Goal: Task Accomplishment & Management: Complete application form

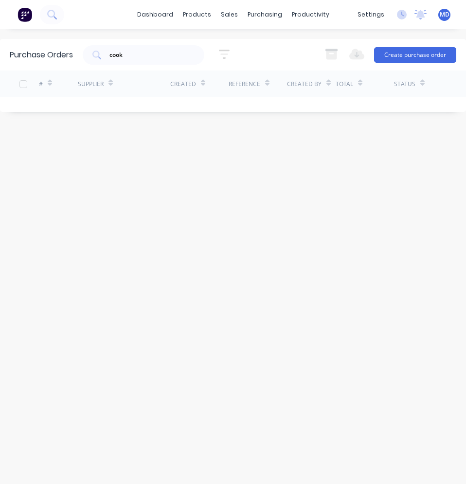
click at [264, 220] on div "Purchase Orders cook 5 Statuses 5 Statuses Export to Excel (XLSX) Create purcha…" at bounding box center [233, 256] width 466 height 435
drag, startPoint x: 186, startPoint y: 169, endPoint x: 257, endPoint y: 46, distance: 142.2
click at [186, 169] on div "Purchase Orders cook 5 Statuses 5 Statuses Export to Excel (XLSX) Create purcha…" at bounding box center [233, 256] width 466 height 435
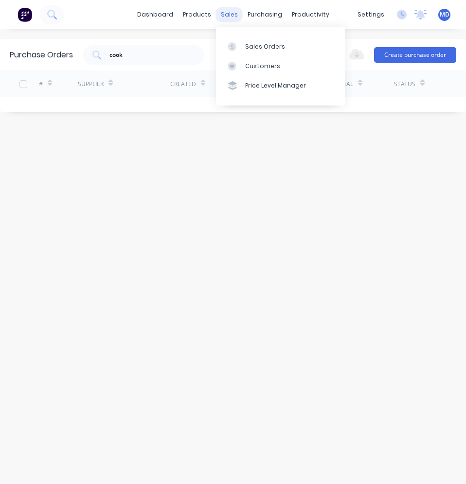
click at [234, 14] on div "sales" at bounding box center [229, 14] width 27 height 15
click at [250, 52] on link "Sales Orders" at bounding box center [280, 45] width 129 height 19
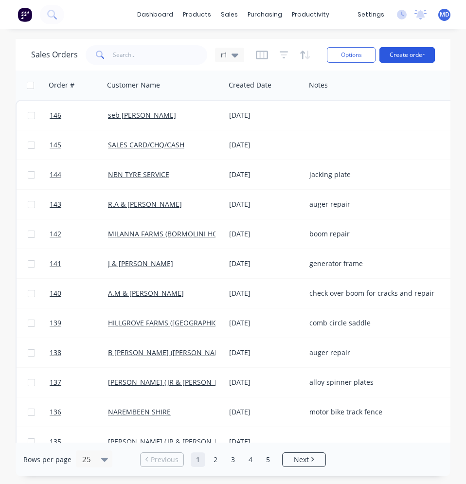
click at [402, 51] on button "Create order" at bounding box center [406, 55] width 55 height 16
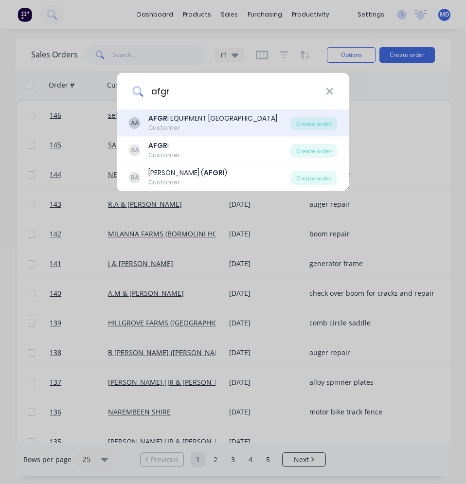
type input "afgr"
click at [176, 123] on div "AFGR I EQUIPMENT [GEOGRAPHIC_DATA]" at bounding box center [212, 118] width 129 height 10
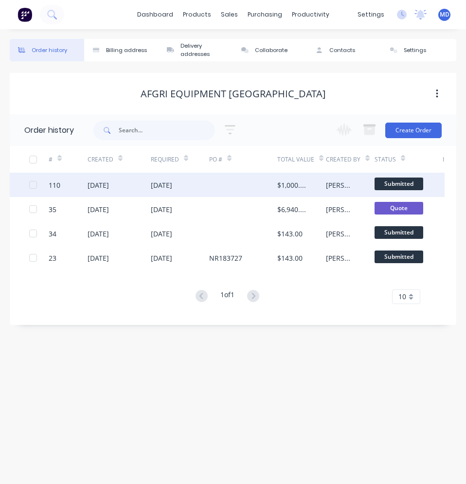
click at [215, 188] on div at bounding box center [243, 185] width 68 height 24
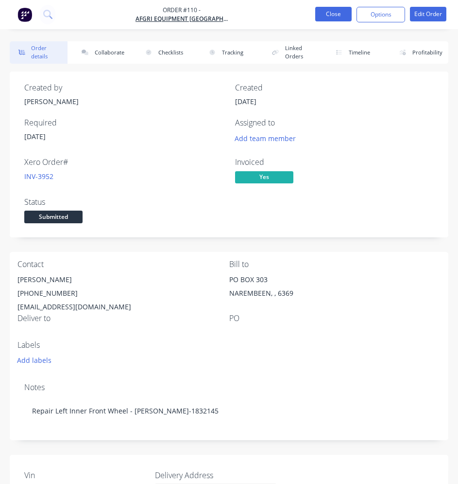
click at [324, 18] on button "Close" at bounding box center [333, 14] width 36 height 15
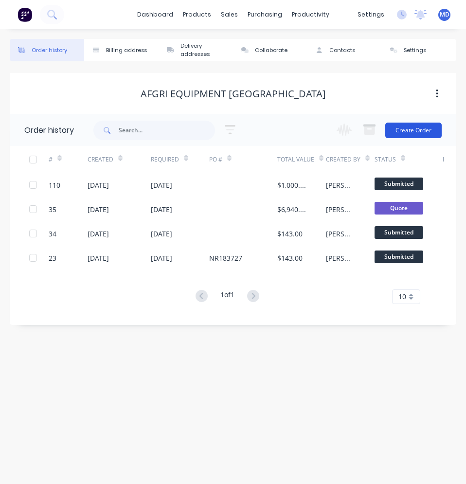
click at [399, 132] on button "Create Order" at bounding box center [413, 130] width 56 height 16
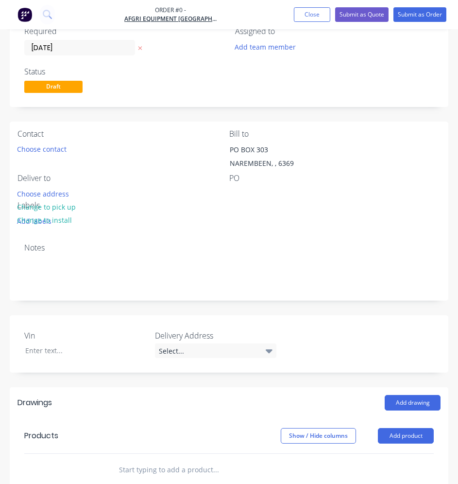
scroll to position [97, 0]
click at [54, 153] on button "Choose contact" at bounding box center [42, 148] width 60 height 13
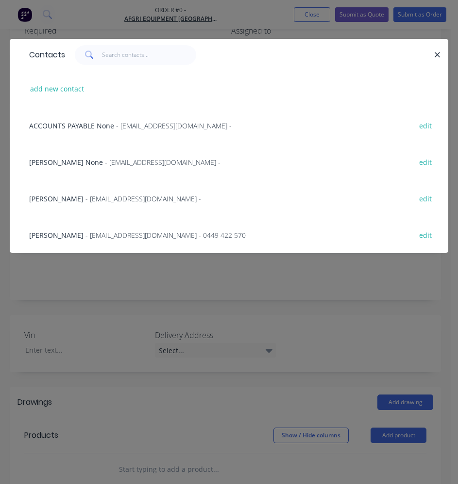
click at [81, 196] on span "[PERSON_NAME]" at bounding box center [56, 198] width 54 height 9
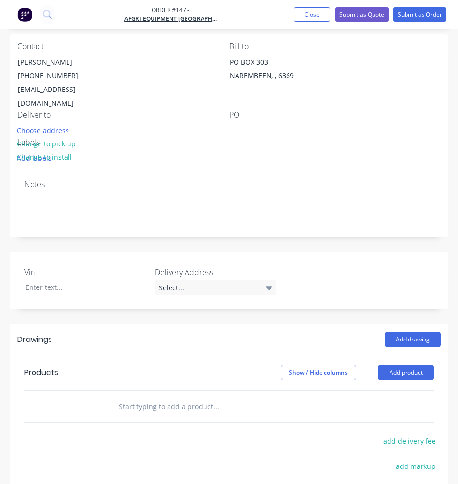
scroll to position [194, 0]
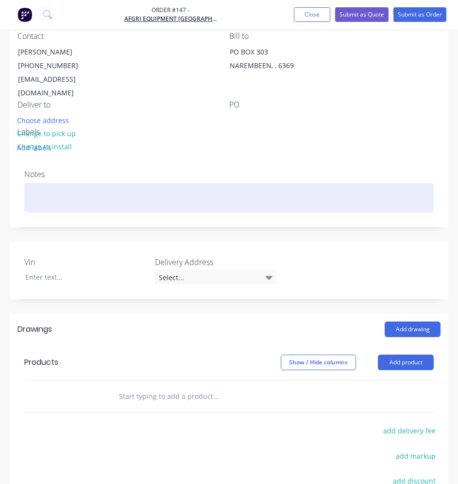
paste div
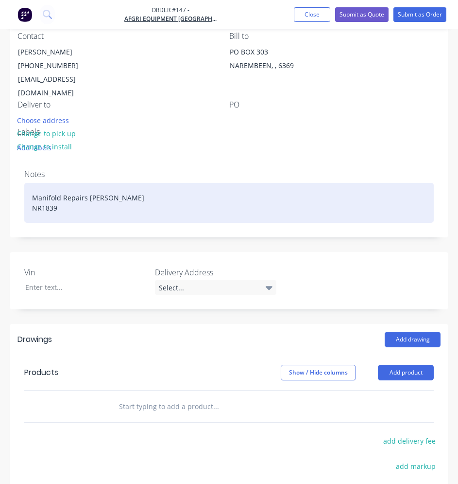
click at [63, 198] on div "Manifold Repairs [PERSON_NAME] NR1839" at bounding box center [229, 203] width 410 height 40
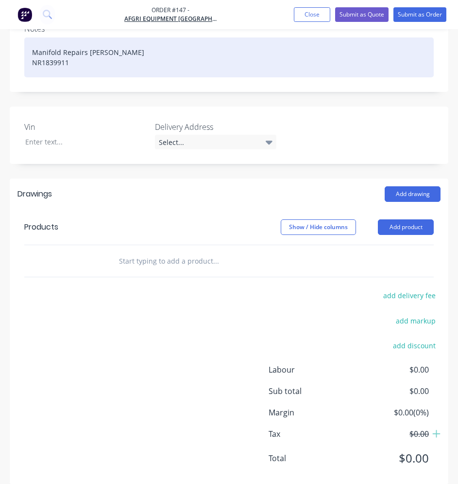
scroll to position [340, 0]
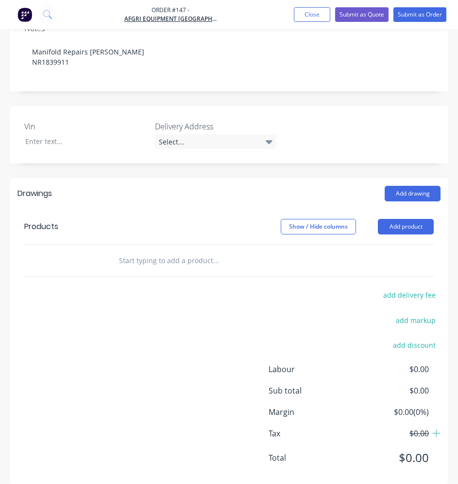
click at [99, 245] on div at bounding box center [78, 261] width 58 height 32
click at [102, 245] on div at bounding box center [78, 261] width 58 height 32
click at [118, 250] on div at bounding box center [232, 259] width 243 height 19
click at [133, 250] on input "text" at bounding box center [192, 259] width 146 height 19
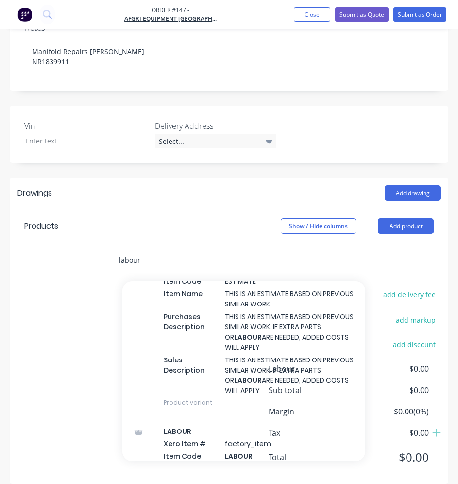
scroll to position [341, 0]
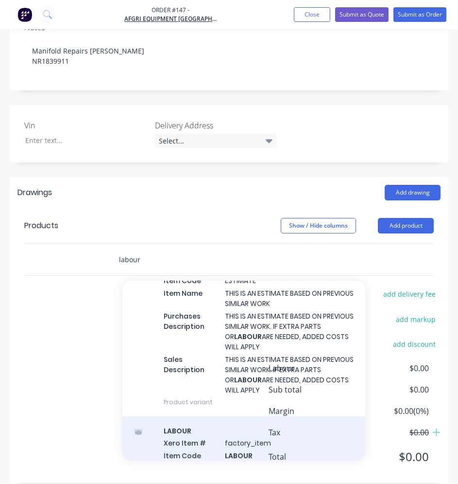
type input "labour"
click at [184, 428] on div "LABOUR Xero Item # factory_item Item Code LABOUR Item Name LABOUR Purchases Des…" at bounding box center [243, 478] width 243 height 124
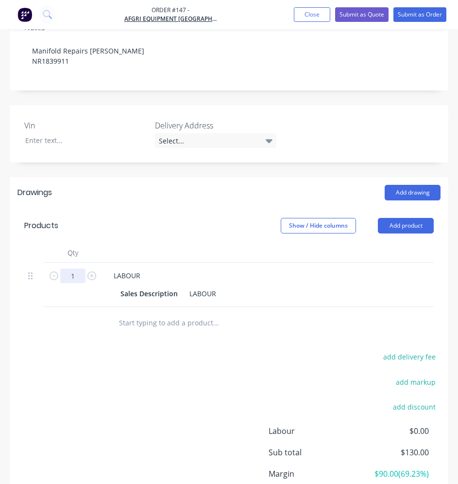
click at [84, 268] on input "1" at bounding box center [72, 275] width 25 height 15
type input "1.5"
type input "$195.00"
click at [89, 309] on div at bounding box center [78, 323] width 58 height 32
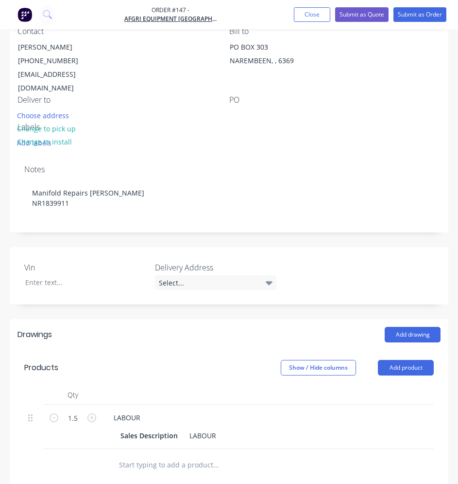
scroll to position [195, 0]
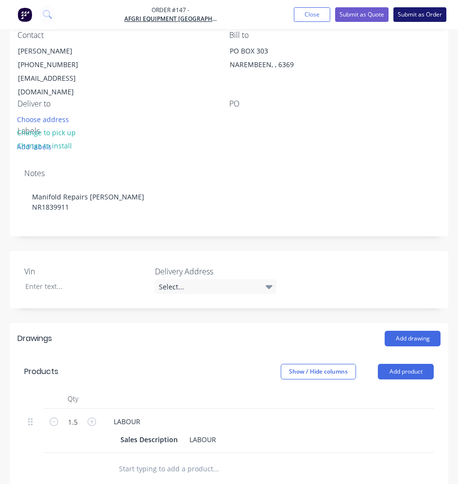
click at [417, 18] on button "Submit as Order" at bounding box center [420, 14] width 53 height 15
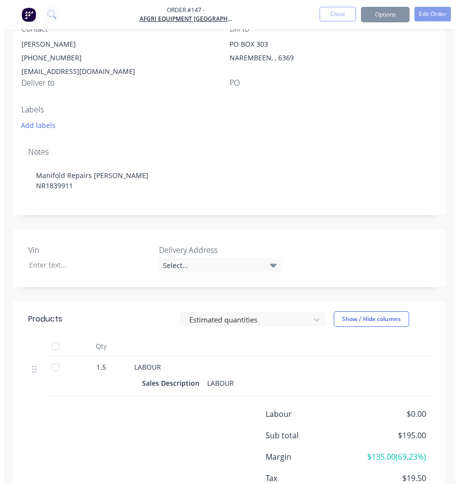
scroll to position [0, 0]
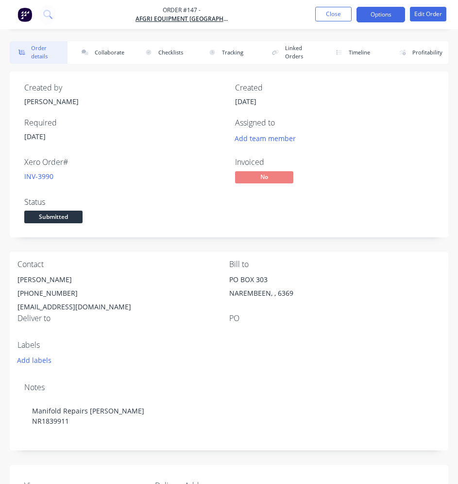
click at [365, 12] on button "Options" at bounding box center [381, 15] width 49 height 16
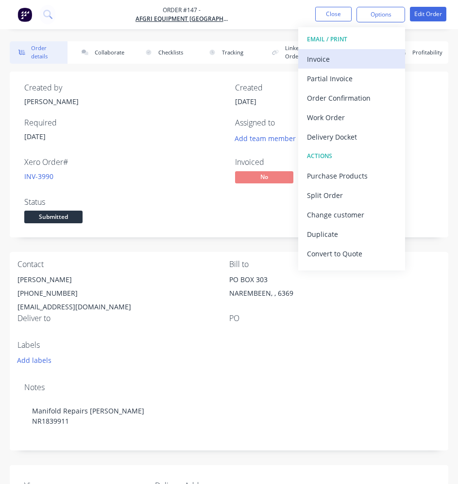
click at [349, 53] on div "Invoice" at bounding box center [351, 59] width 89 height 14
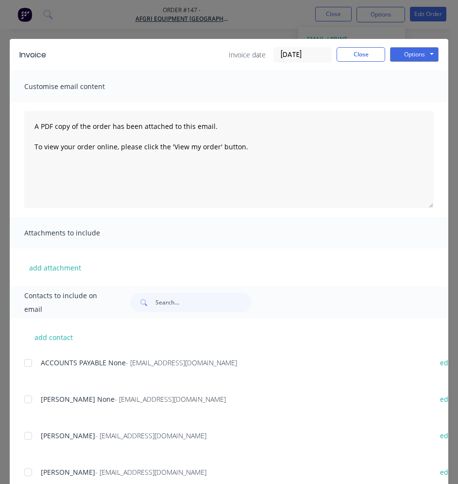
click at [77, 435] on span "[PERSON_NAME]" at bounding box center [68, 435] width 54 height 9
click at [31, 438] on div at bounding box center [27, 435] width 19 height 19
click at [393, 52] on button "Options" at bounding box center [414, 54] width 49 height 15
click at [403, 89] on button "Print" at bounding box center [421, 88] width 62 height 16
click at [355, 53] on button "Close" at bounding box center [361, 54] width 49 height 15
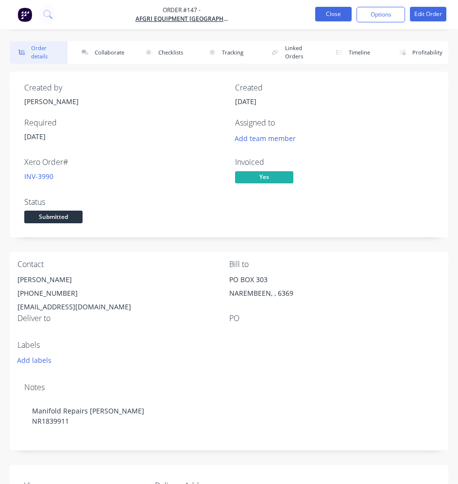
click at [328, 17] on button "Close" at bounding box center [333, 14] width 36 height 15
